Goal: Task Accomplishment & Management: Manage account settings

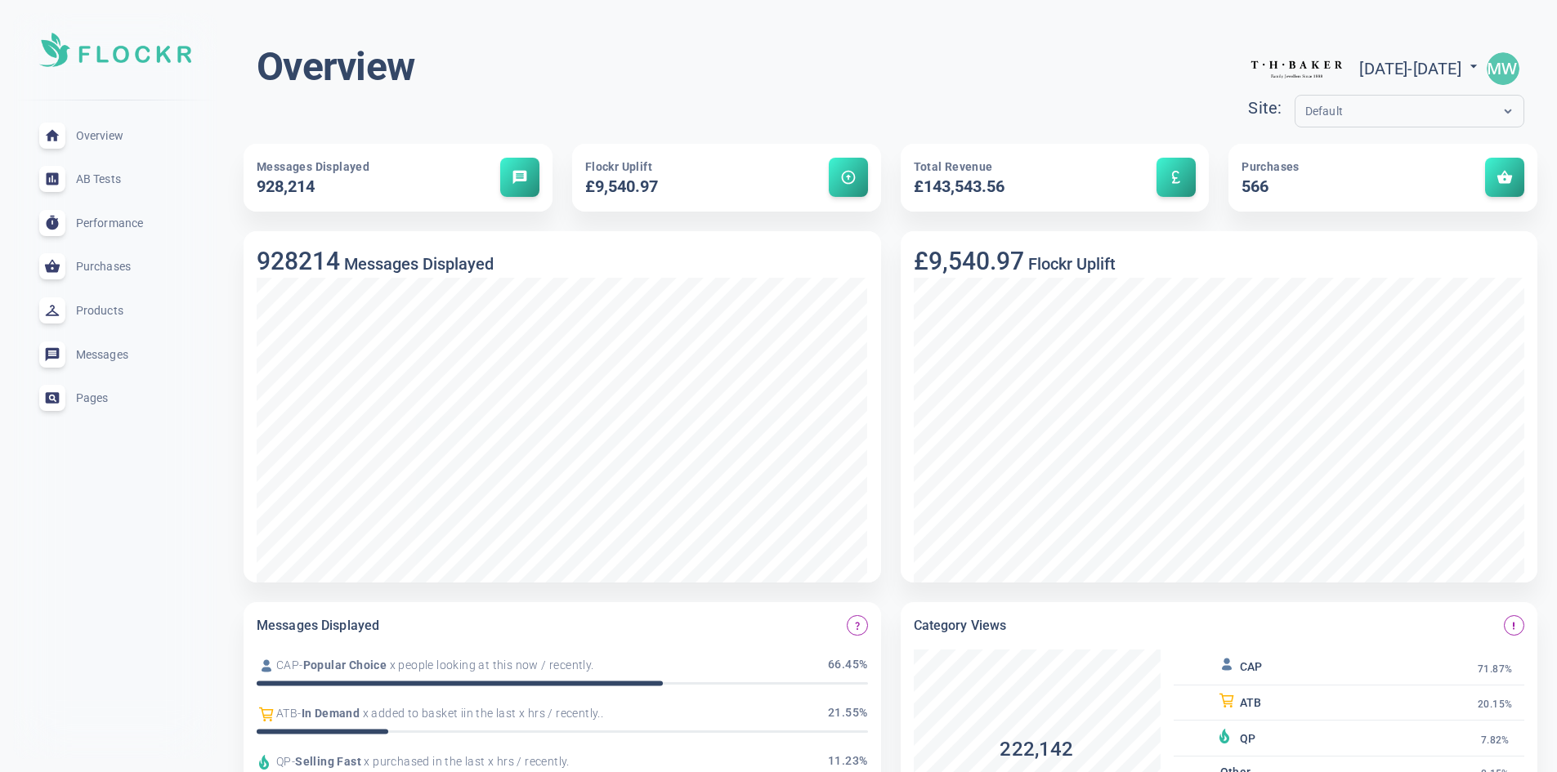
click at [1503, 66] on img "button" at bounding box center [1503, 68] width 33 height 33
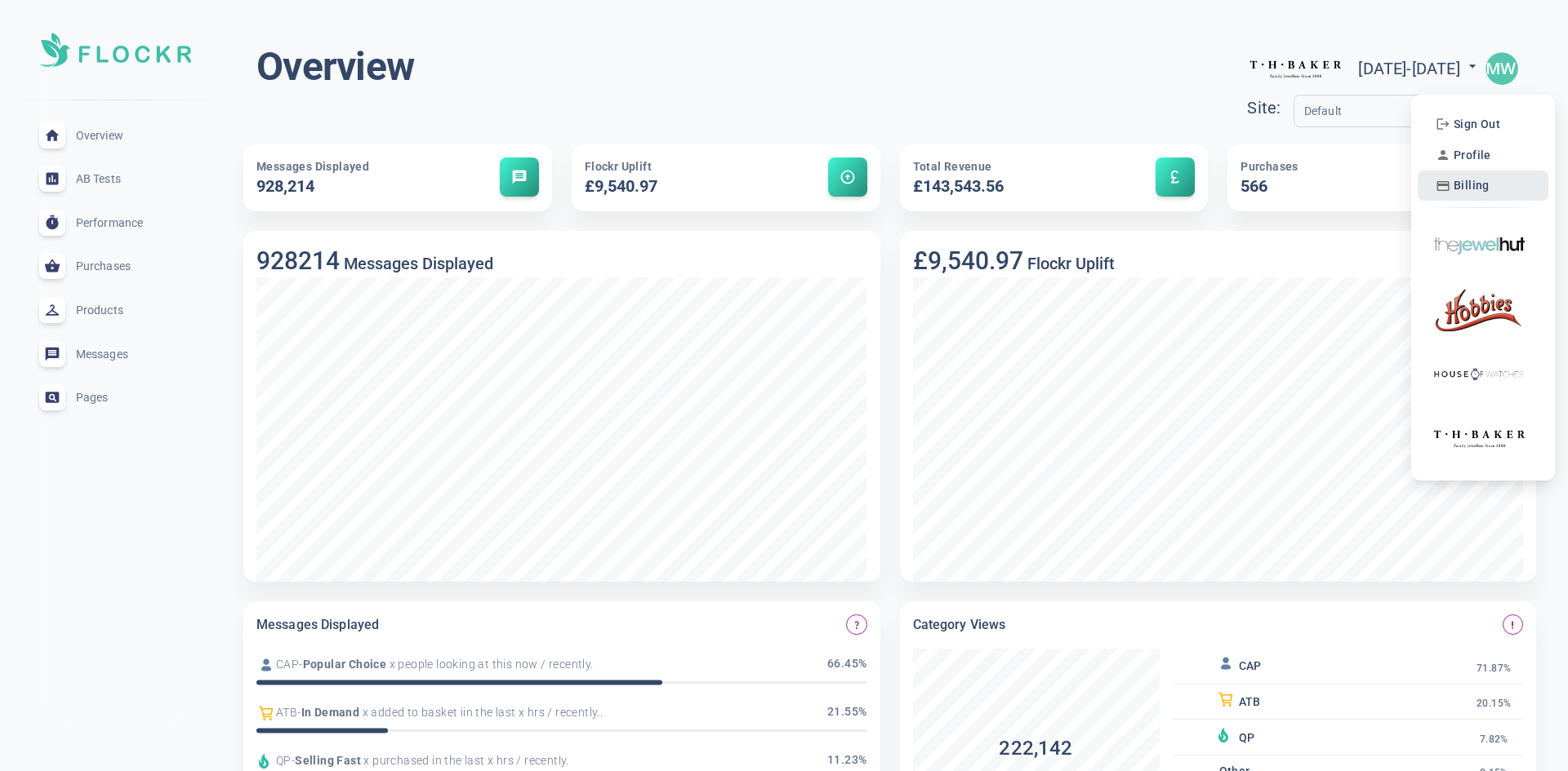
click at [1471, 187] on span "Billing" at bounding box center [1471, 186] width 36 height 14
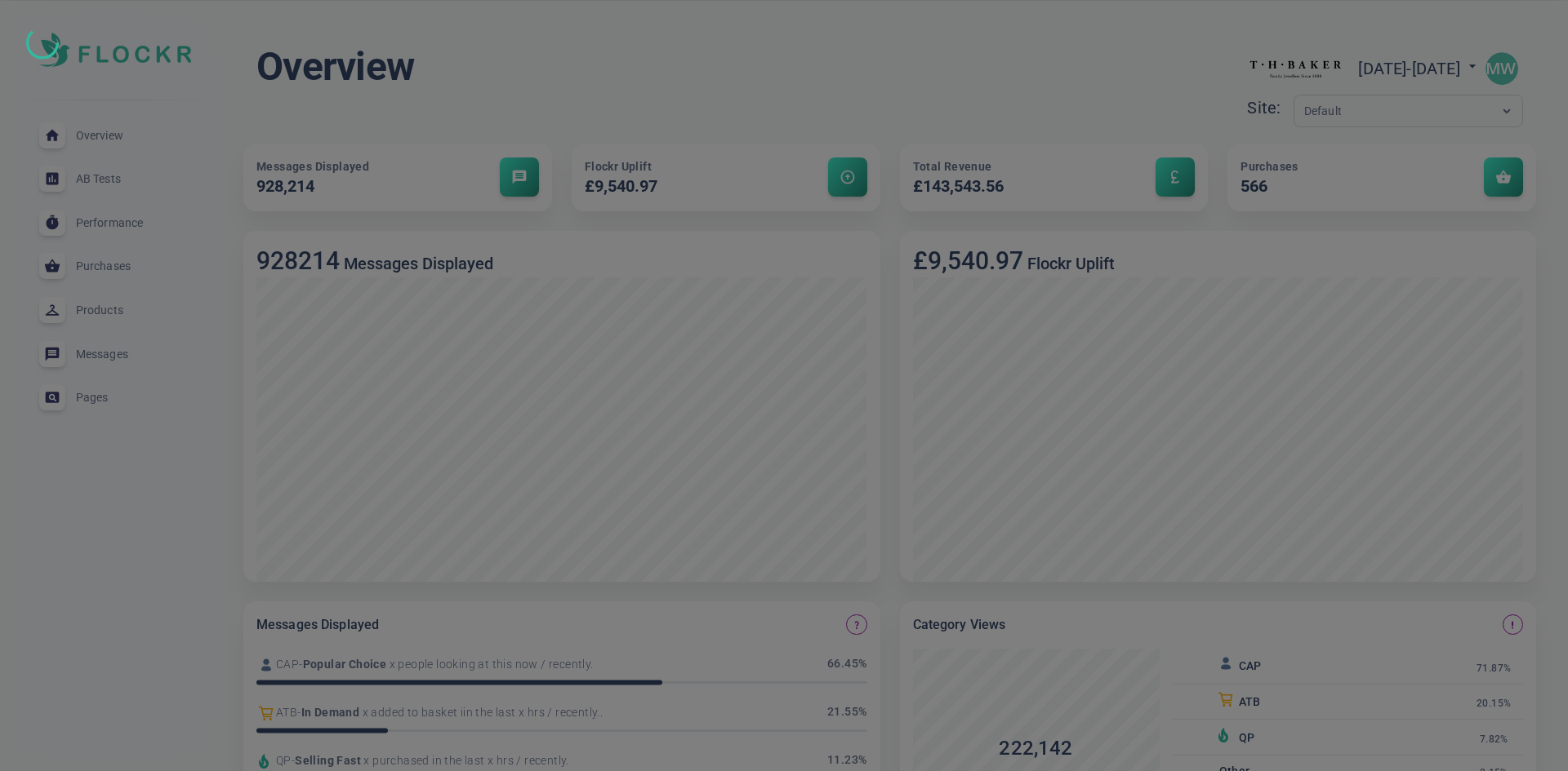
click at [819, 270] on div at bounding box center [784, 386] width 1568 height 771
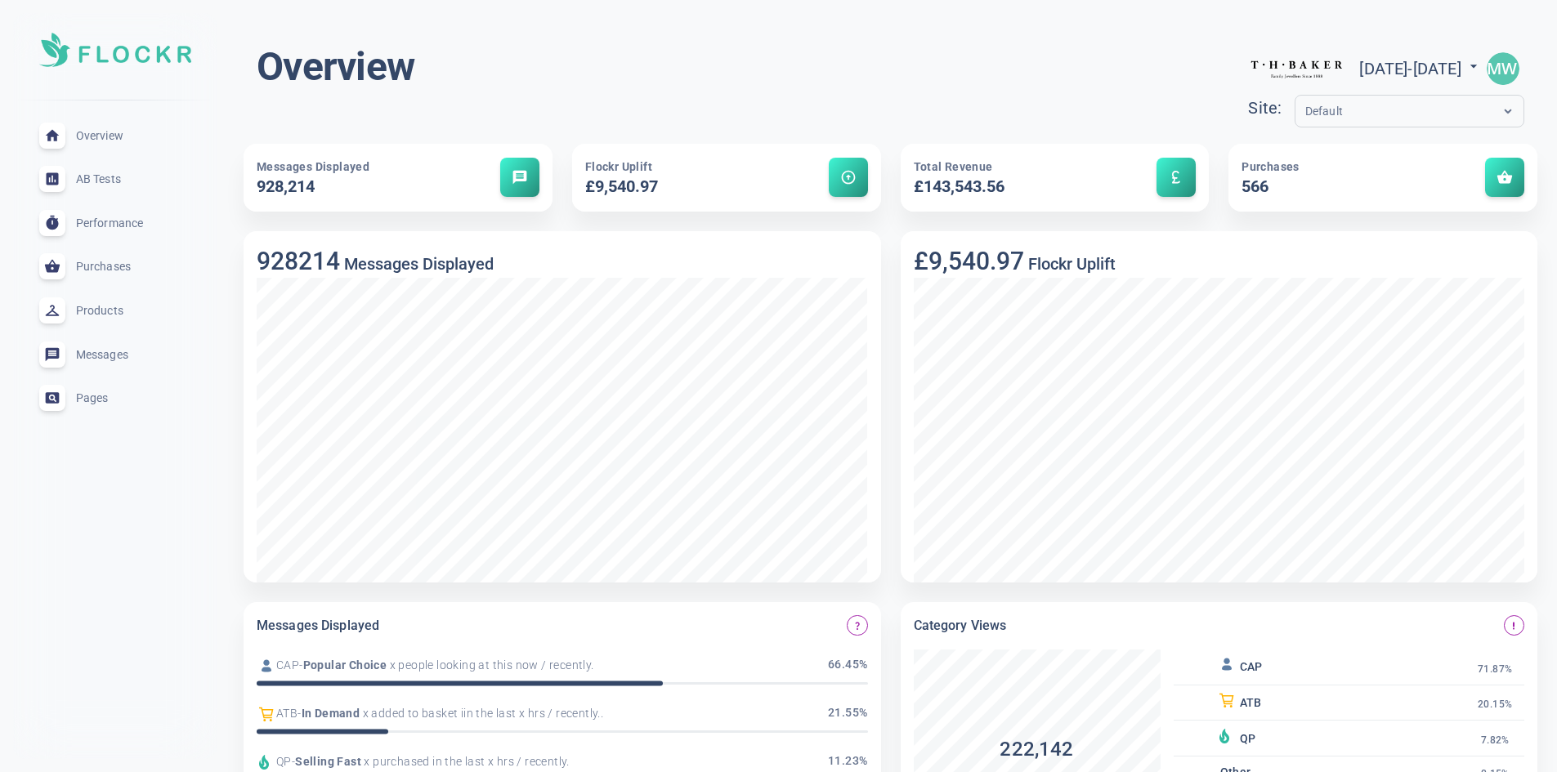
click at [1507, 116] on icon at bounding box center [1507, 110] width 11 height 11
click at [1506, 72] on img "button" at bounding box center [1503, 68] width 33 height 33
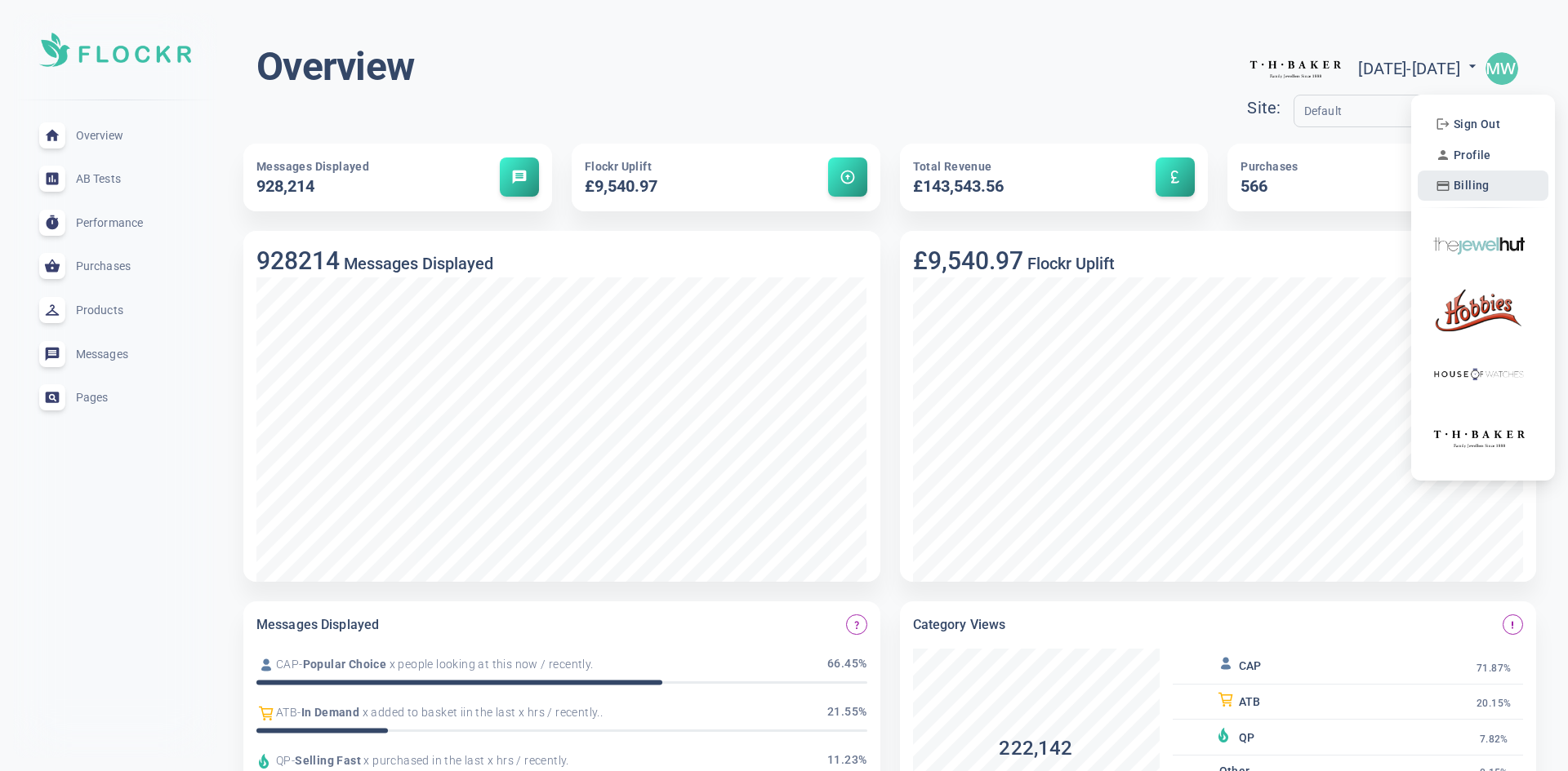
click at [1474, 188] on span "Billing" at bounding box center [1471, 186] width 36 height 14
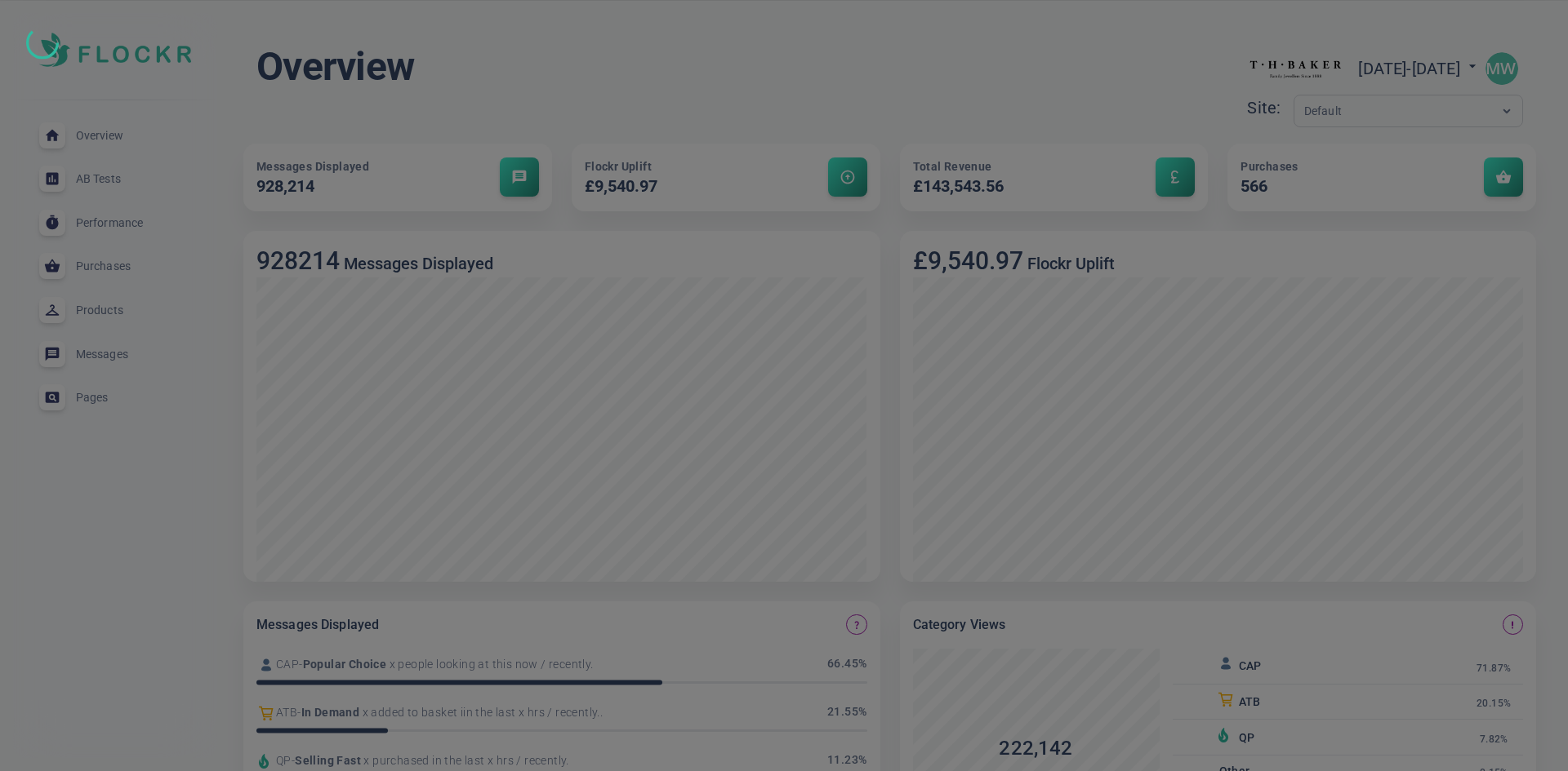
click at [937, 445] on div at bounding box center [784, 386] width 1568 height 771
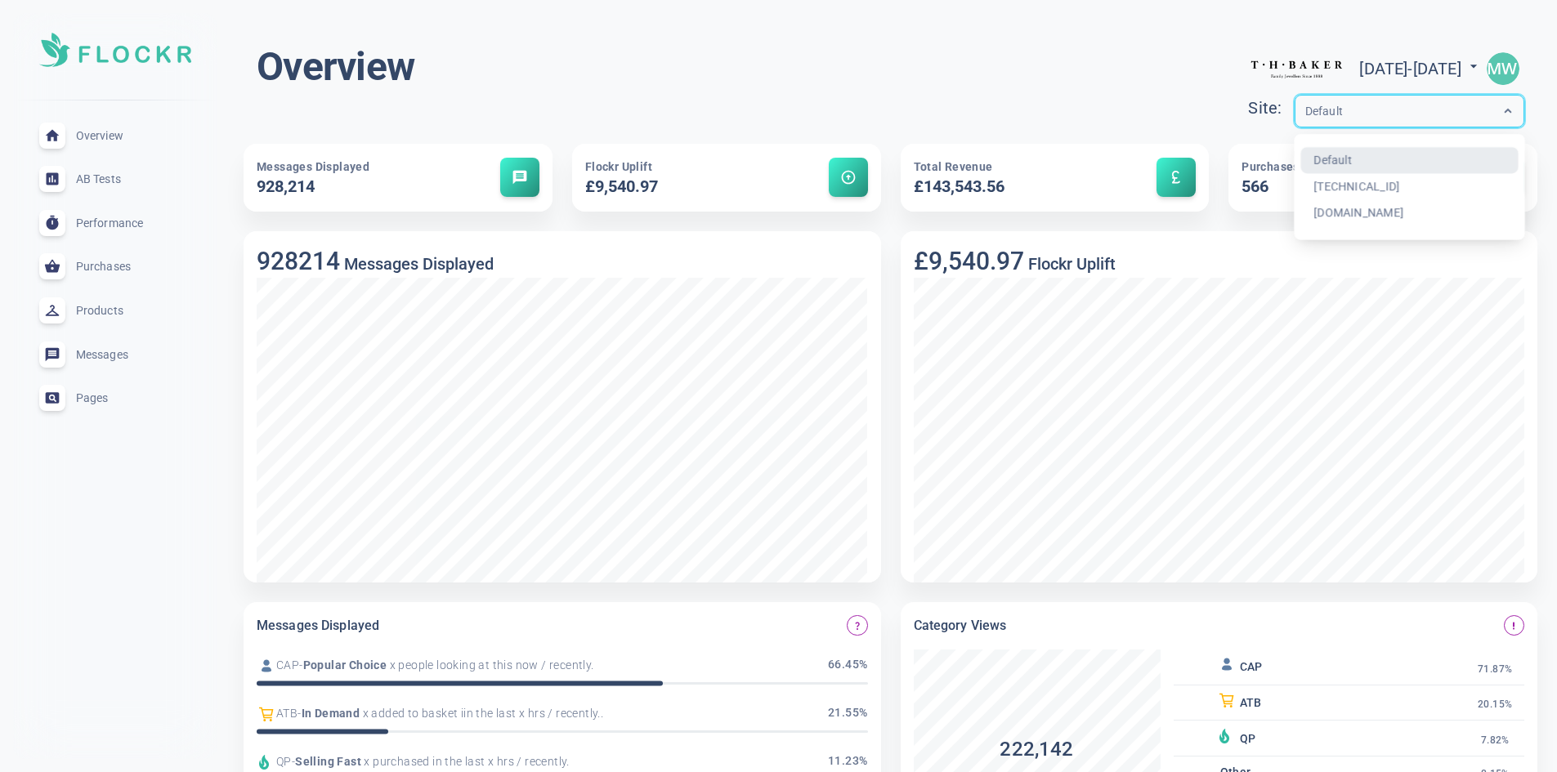
click at [1502, 110] on div at bounding box center [1508, 111] width 31 height 31
click at [1301, 217] on div "[DOMAIN_NAME]" at bounding box center [1410, 213] width 218 height 27
click at [1305, 114] on input "text" at bounding box center [1370, 111] width 131 height 19
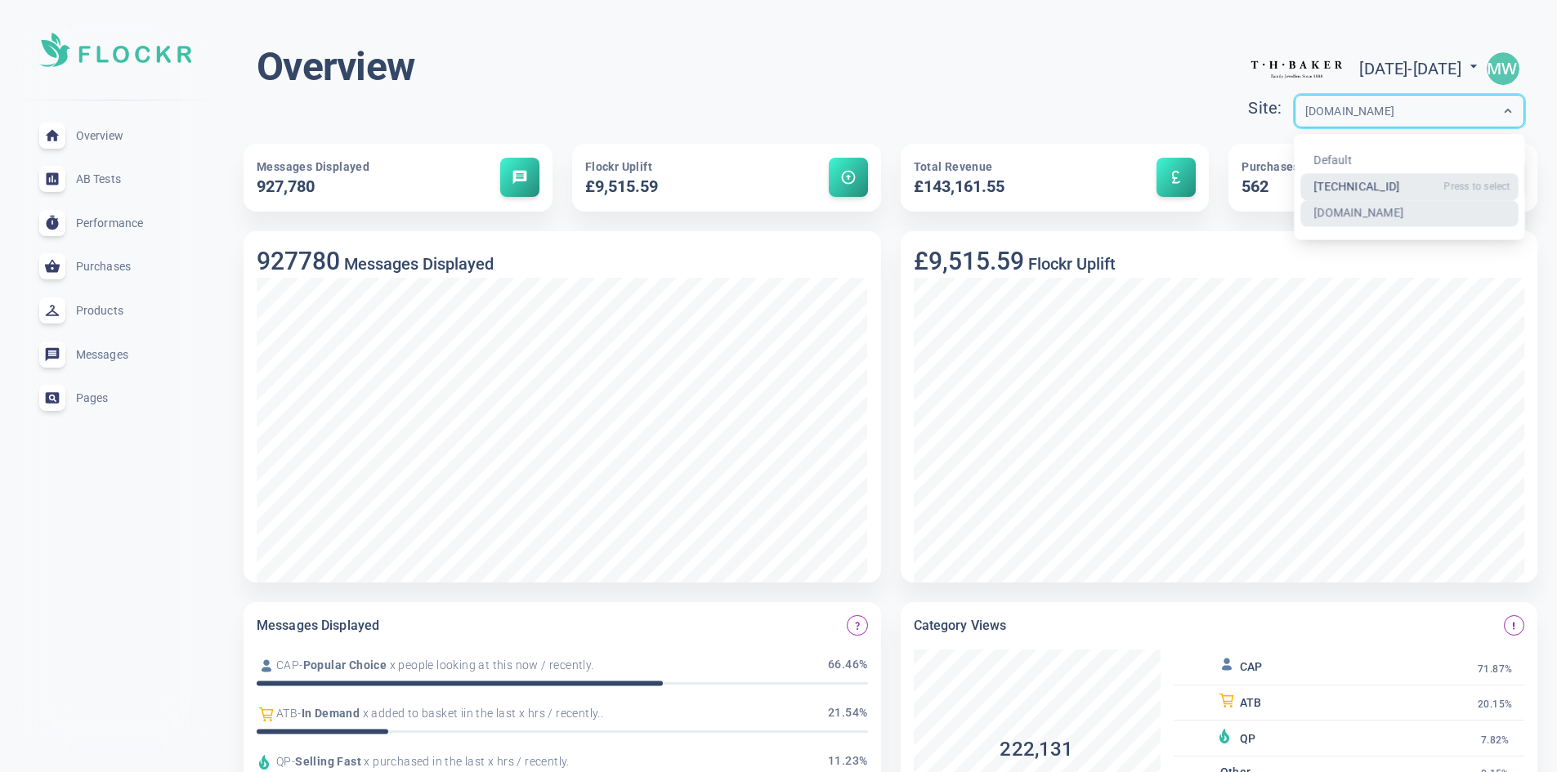
click at [1301, 183] on div "[TECHNICAL_ID]" at bounding box center [1410, 187] width 218 height 27
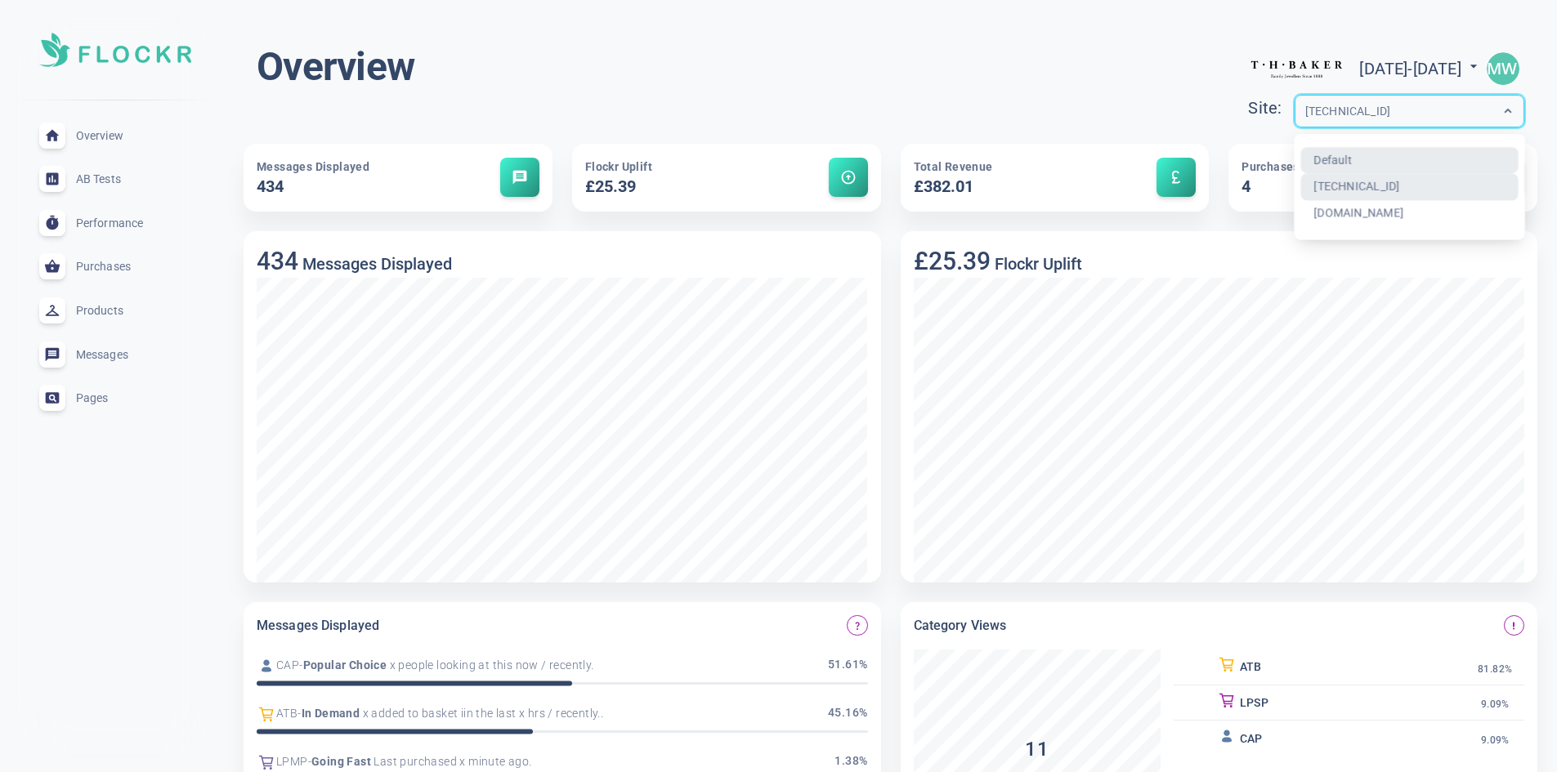
click at [1305, 110] on input "text" at bounding box center [1370, 111] width 131 height 19
click at [1301, 159] on div "Default" at bounding box center [1410, 160] width 218 height 27
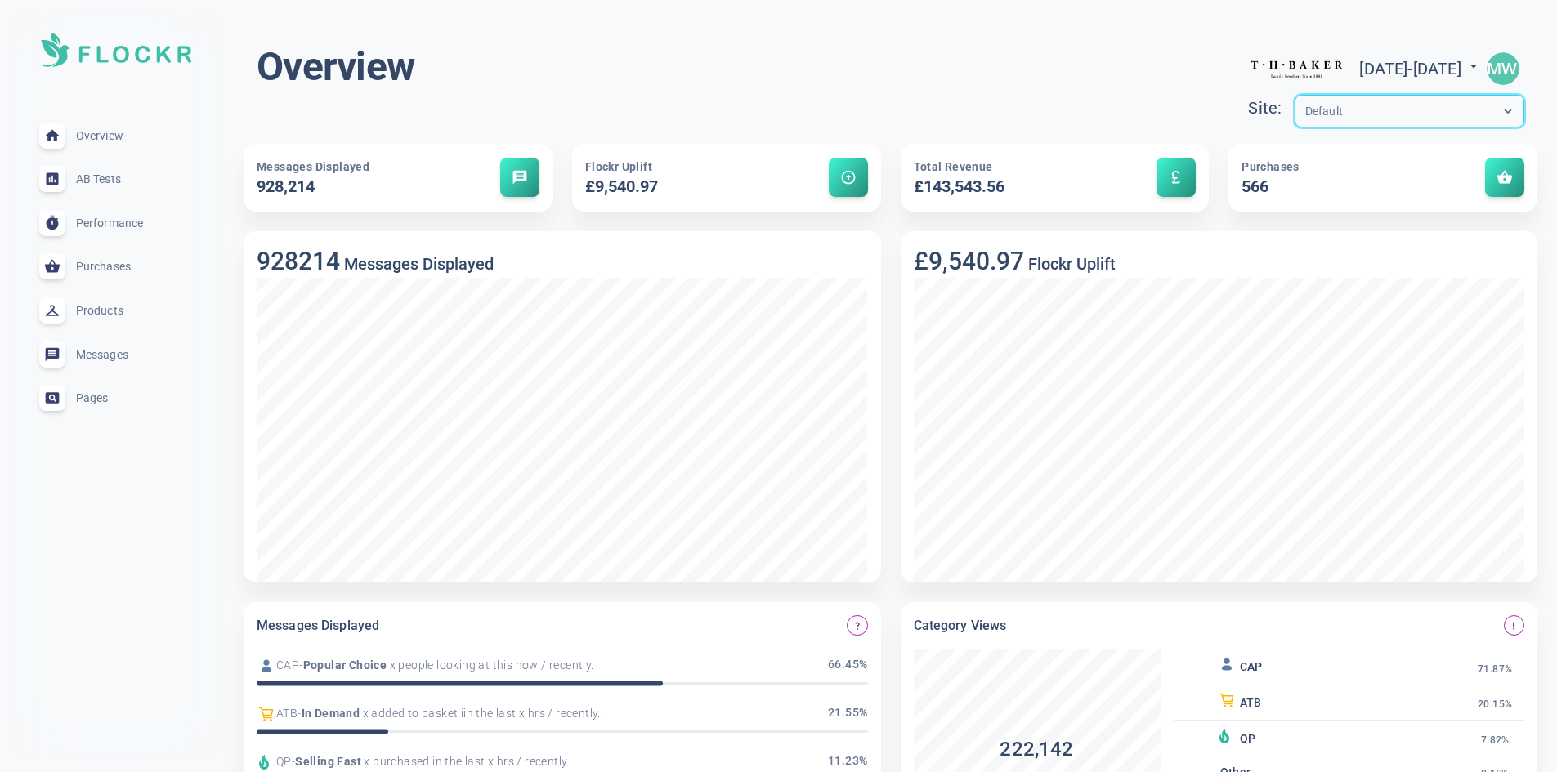
click at [1505, 68] on img "button" at bounding box center [1503, 68] width 33 height 33
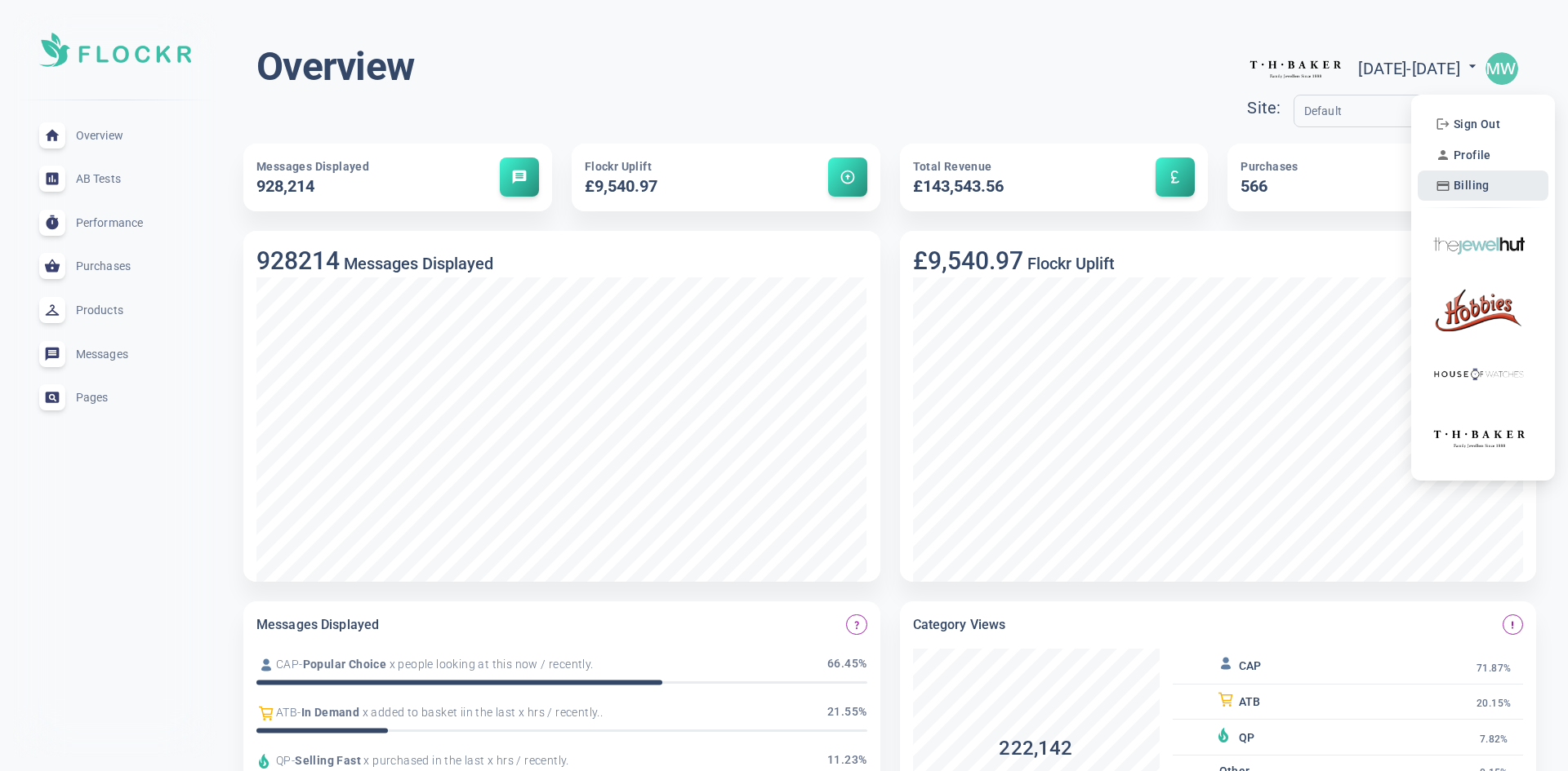
click at [1468, 185] on span "Billing" at bounding box center [1471, 186] width 36 height 14
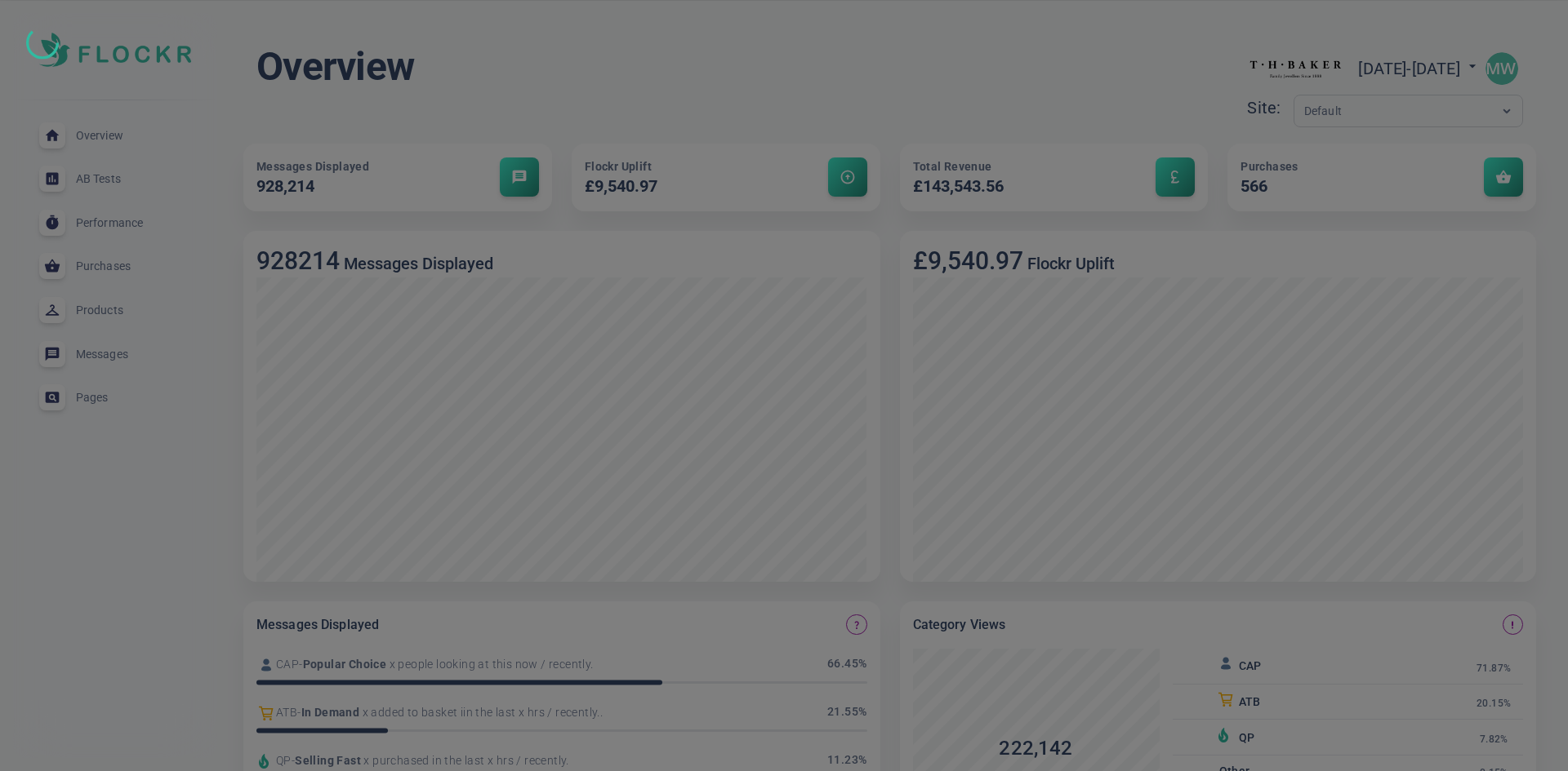
click at [1388, 287] on div at bounding box center [784, 386] width 1568 height 771
